Goal: Information Seeking & Learning: Learn about a topic

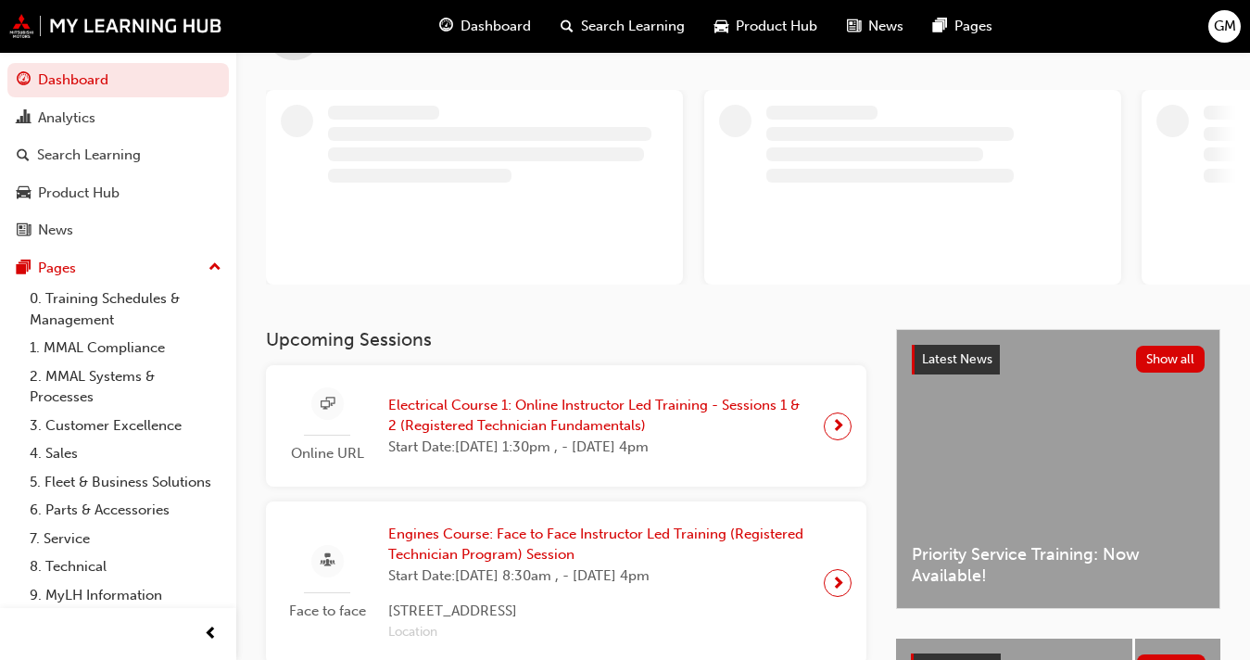
scroll to position [142, 0]
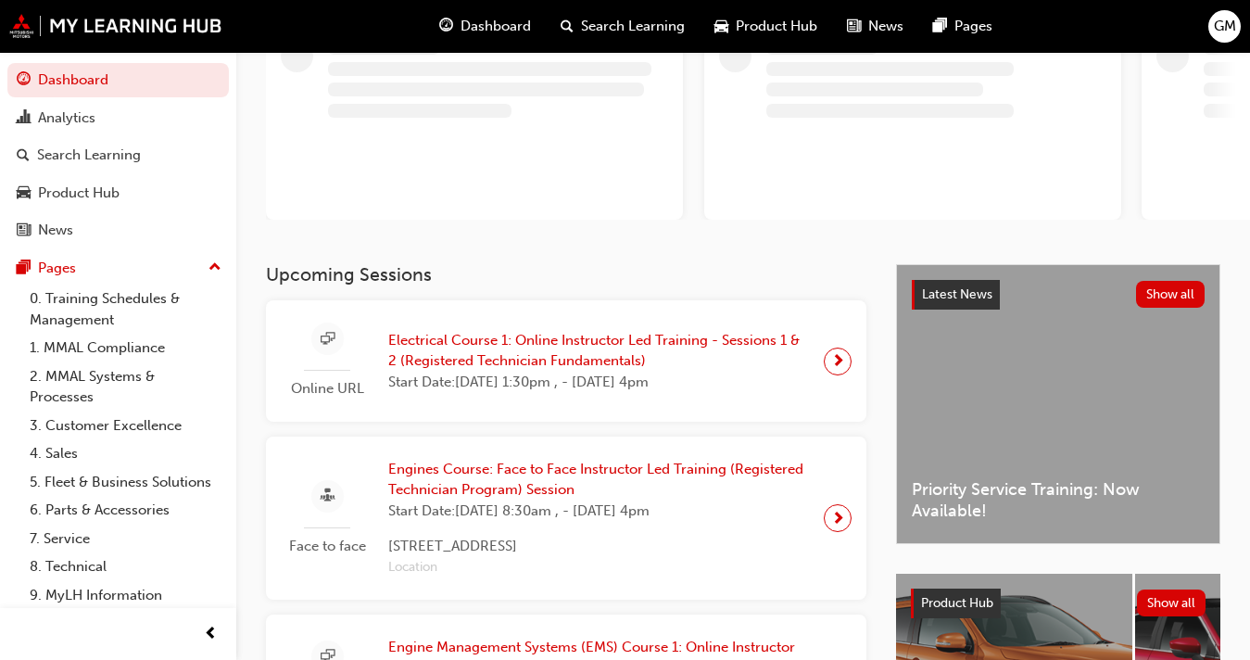
click at [529, 355] on span "Electrical Course 1: Online Instructor Led Training - Sessions 1 & 2 (Registere…" at bounding box center [598, 351] width 421 height 42
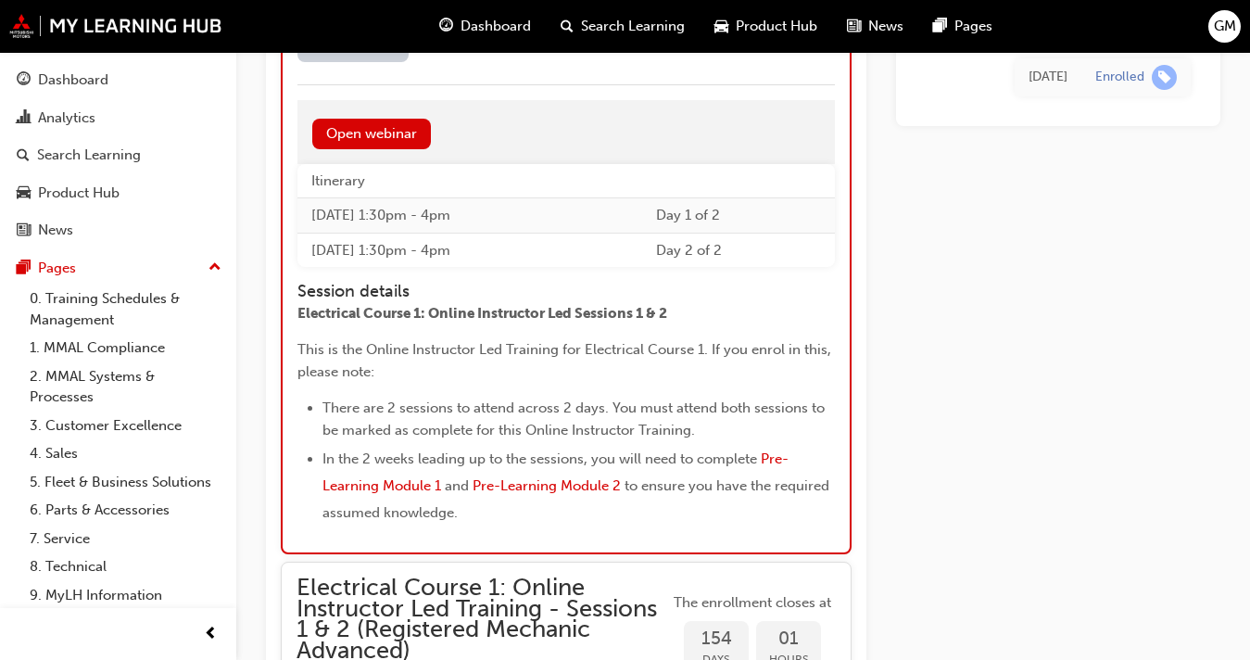
scroll to position [2126, 0]
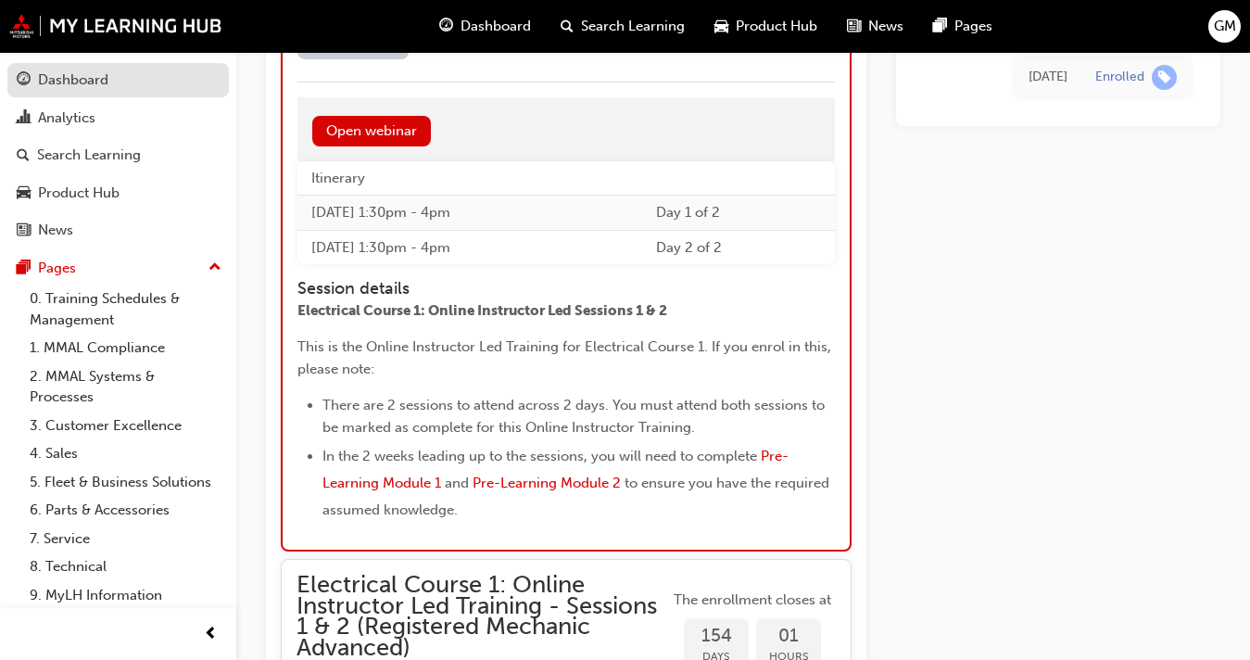
click at [101, 91] on div "Dashboard" at bounding box center [118, 80] width 203 height 23
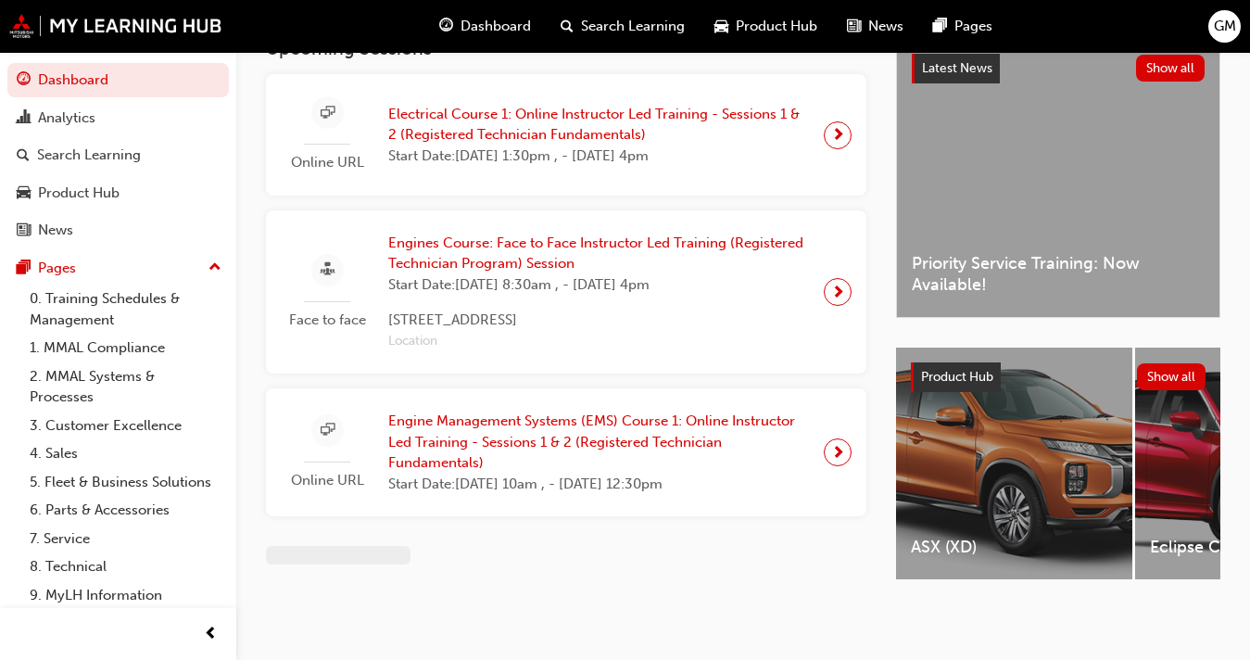
scroll to position [50, 0]
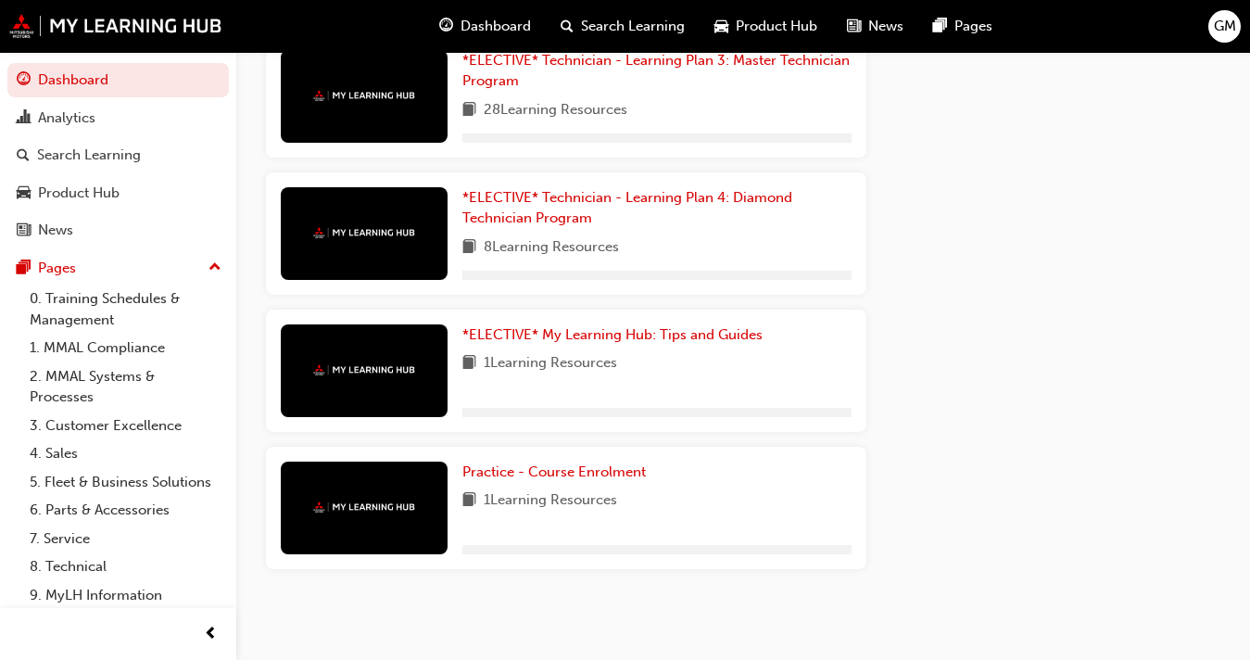
click at [469, 381] on div "*ELECTIVE* My Learning Hub: Tips and Guides 1 Learning Resources" at bounding box center [656, 370] width 389 height 93
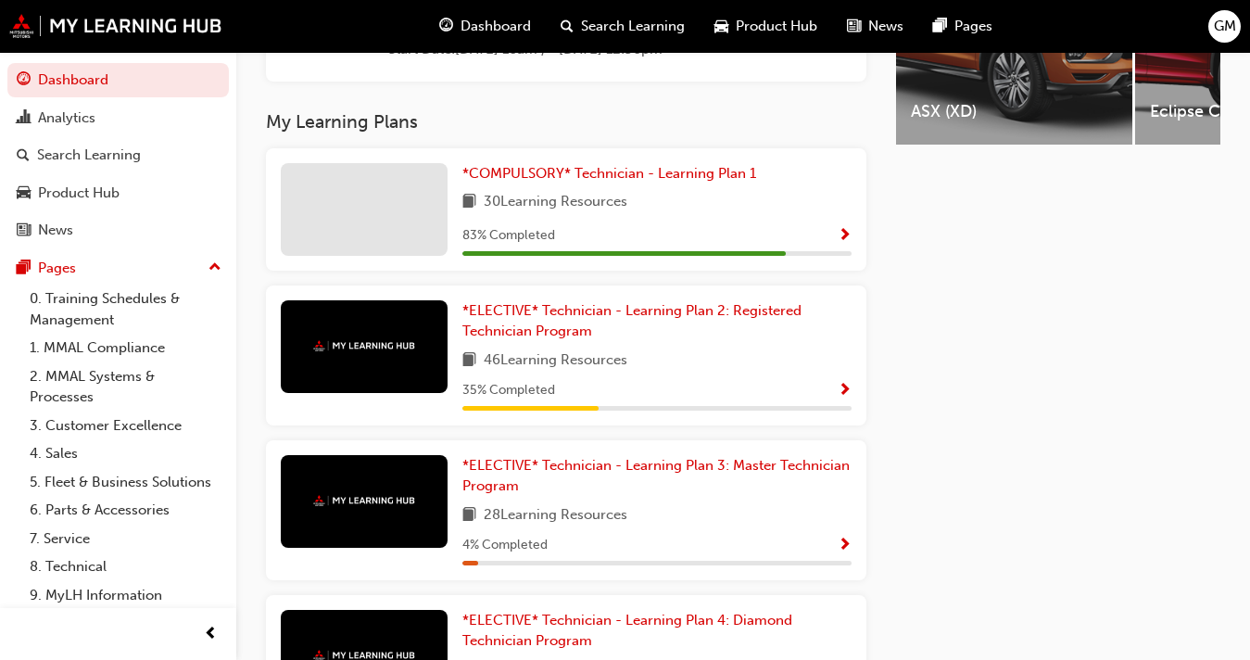
scroll to position [837, 0]
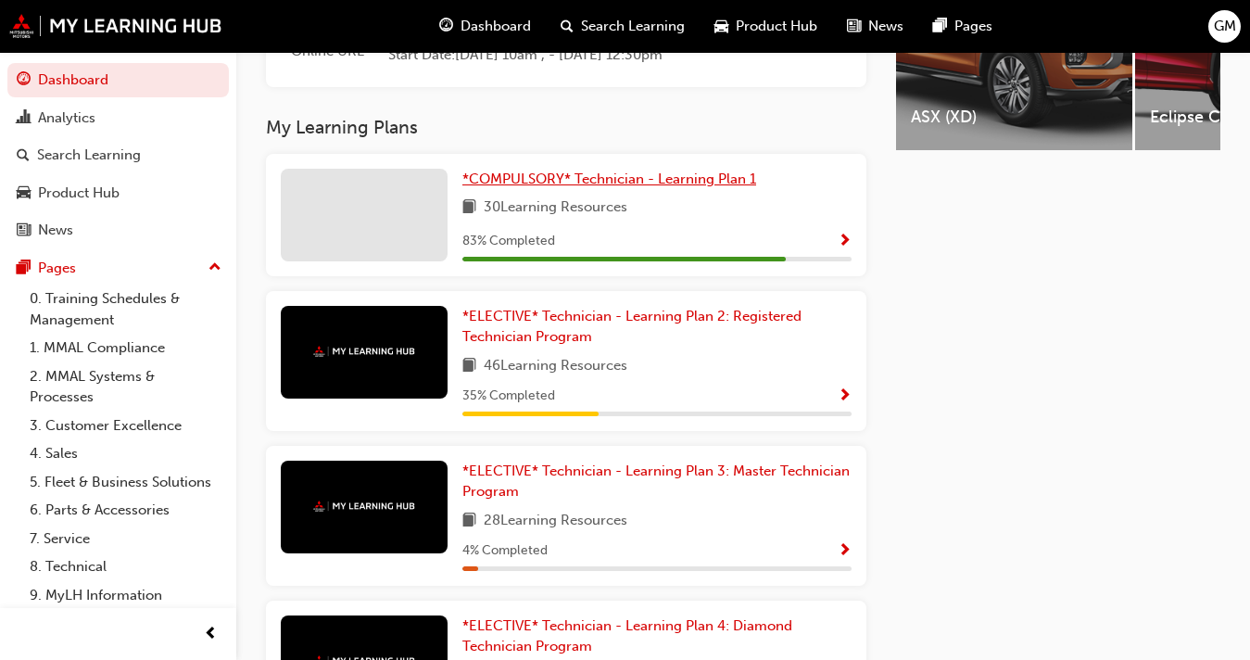
click at [558, 180] on span "*COMPULSORY* Technician - Learning Plan 1" at bounding box center [609, 178] width 294 height 17
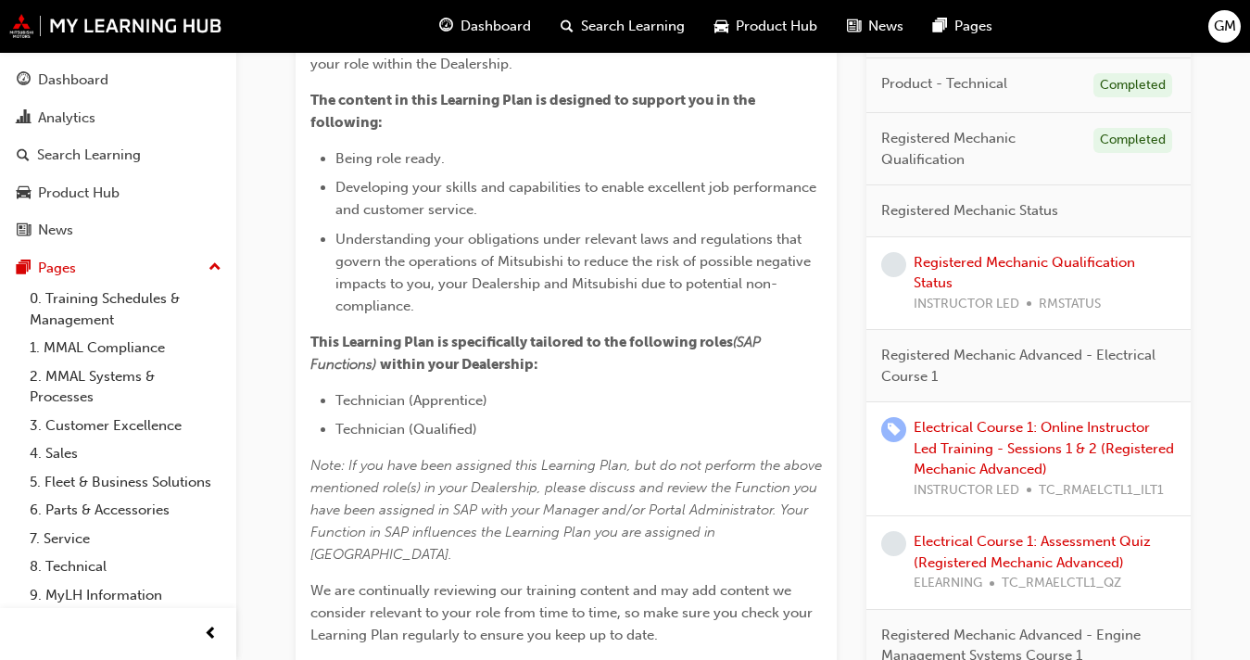
scroll to position [539, 0]
